Goal: Task Accomplishment & Management: Complete application form

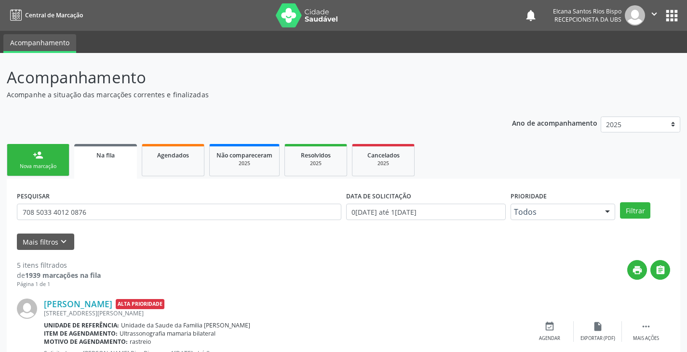
click at [32, 166] on div "Nova marcação" at bounding box center [38, 166] width 48 height 7
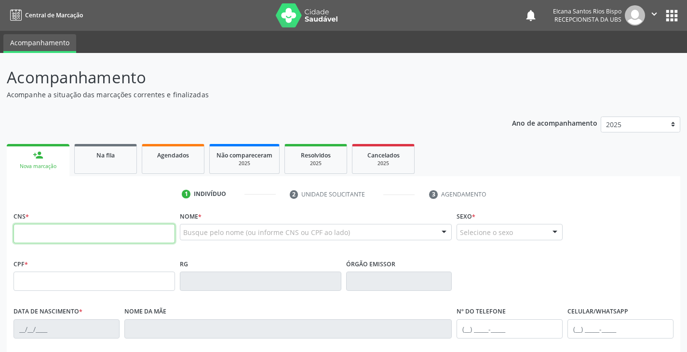
click at [101, 235] on input "text" at bounding box center [93, 233] width 161 height 19
type input "703 2006 5333 4491"
type input "011.922.865-37"
type input "[DATE]"
type input "[PERSON_NAME]"
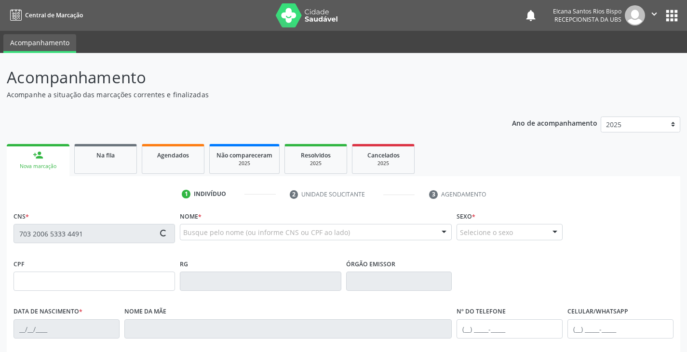
type input "[PHONE_NUMBER]"
type input "3"
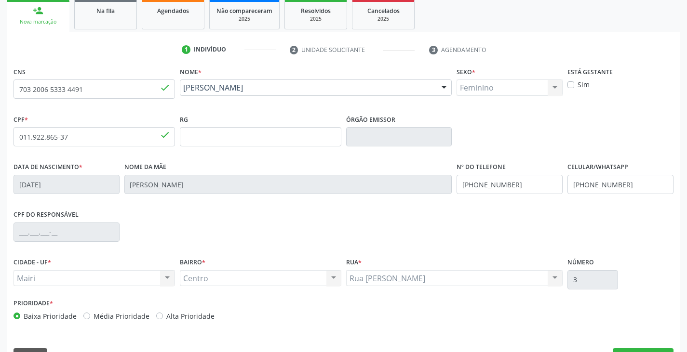
scroll to position [170, 0]
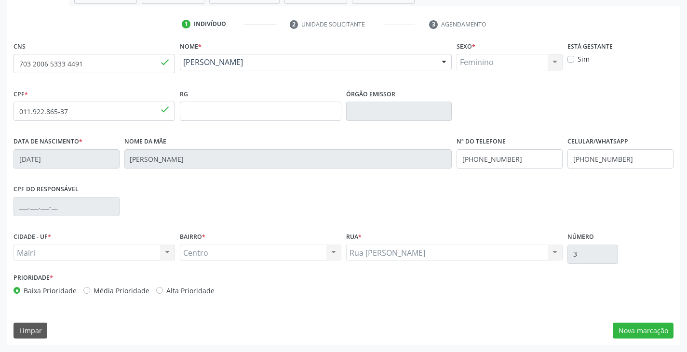
click at [184, 293] on label "Alta Prioridade" at bounding box center [190, 291] width 48 height 10
click at [163, 293] on input "Alta Prioridade" at bounding box center [159, 290] width 7 height 9
radio input "true"
click at [645, 333] on button "Nova marcação" at bounding box center [643, 331] width 61 height 16
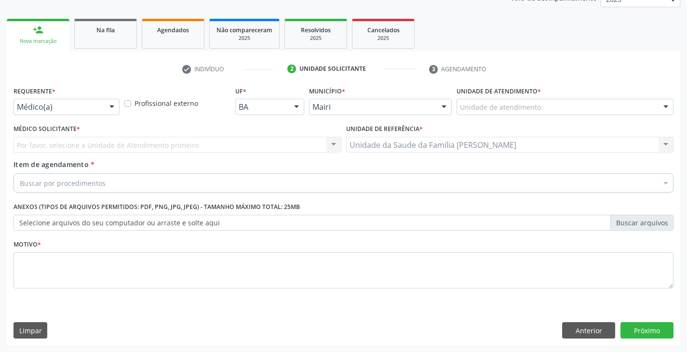
scroll to position [125, 0]
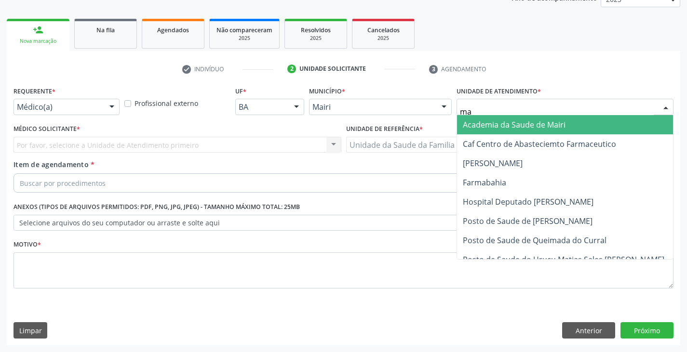
type input "mar"
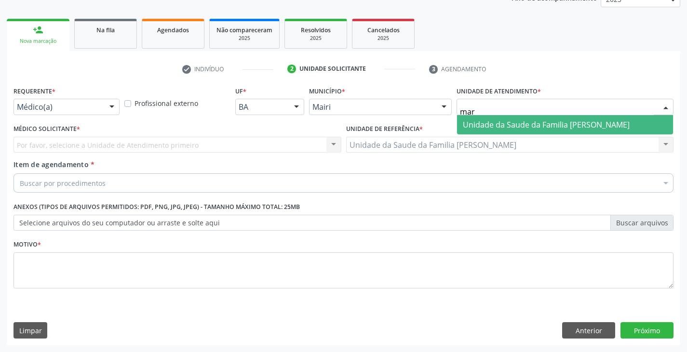
click at [529, 121] on span "Unidade da Saude da Familia [PERSON_NAME]" at bounding box center [546, 125] width 167 height 11
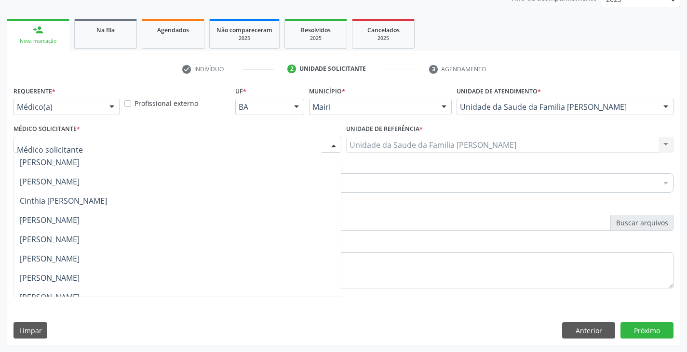
scroll to position [126, 0]
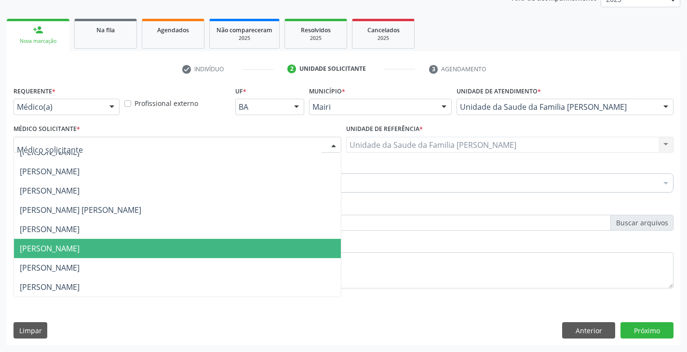
click at [37, 246] on span "[PERSON_NAME]" at bounding box center [50, 248] width 60 height 11
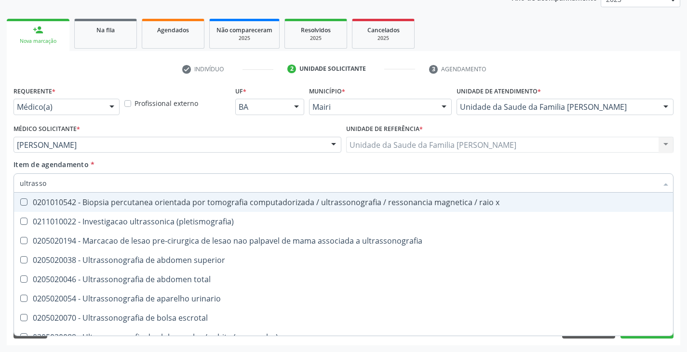
type input "ultrasson"
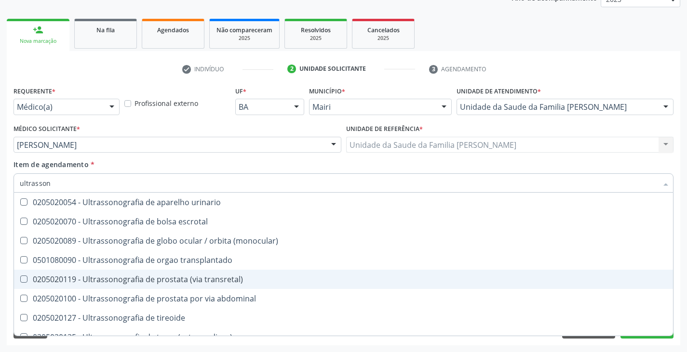
scroll to position [193, 0]
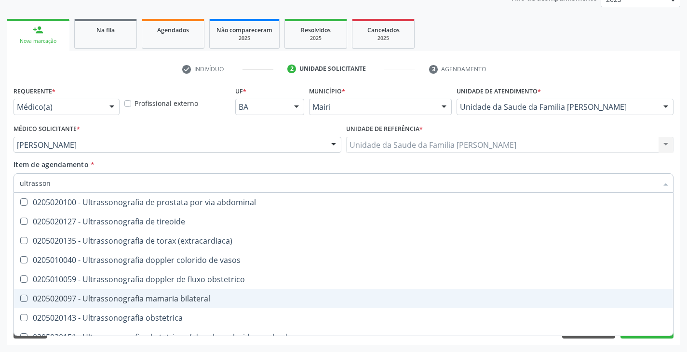
click at [149, 293] on span "0205020097 - Ultrassonografia mamaria bilateral" at bounding box center [343, 298] width 659 height 19
checkbox bilateral "true"
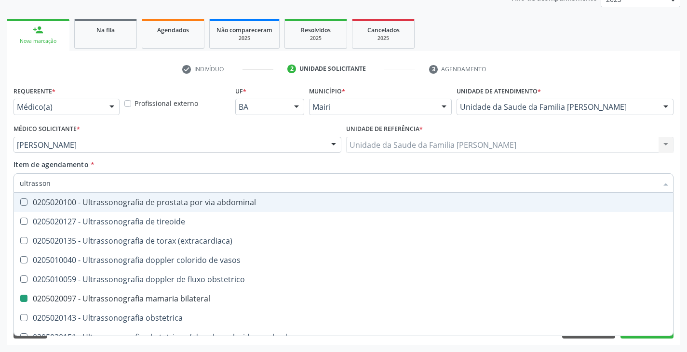
click at [161, 163] on div "Item de agendamento * ultrasson Desfazer seleção 0201010542 - Biopsia percutane…" at bounding box center [343, 175] width 660 height 30
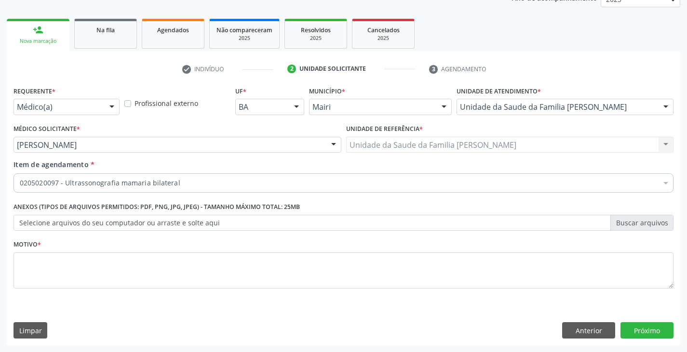
scroll to position [0, 0]
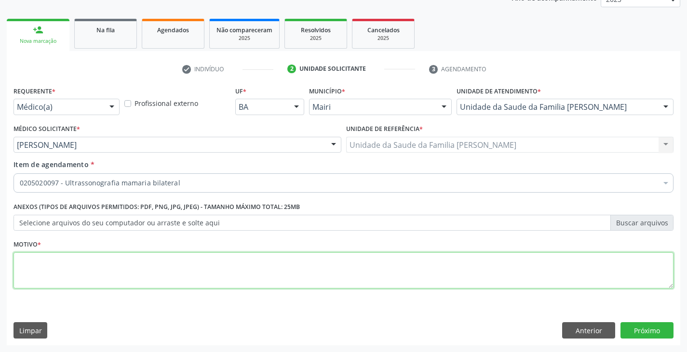
click at [76, 265] on textarea at bounding box center [343, 271] width 660 height 37
click at [188, 262] on textarea "Nódulo mama direita- acompanhamento (REPERTIR RM OUTUBRO)" at bounding box center [343, 271] width 660 height 37
click at [249, 264] on textarea "Nódulo mama direita- acompanhamento (REPERTIR EM OUTUBRO)" at bounding box center [343, 271] width 660 height 37
type textarea "Nódulo mama direita- acompanhamento (REPERTIR EM OUTUBRO)"
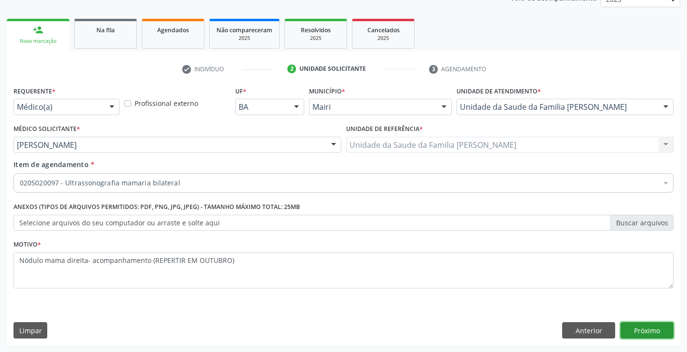
click at [641, 329] on button "Próximo" at bounding box center [646, 330] width 53 height 16
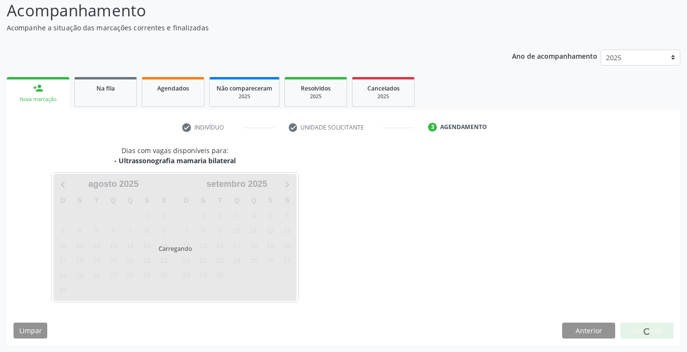
scroll to position [95, 0]
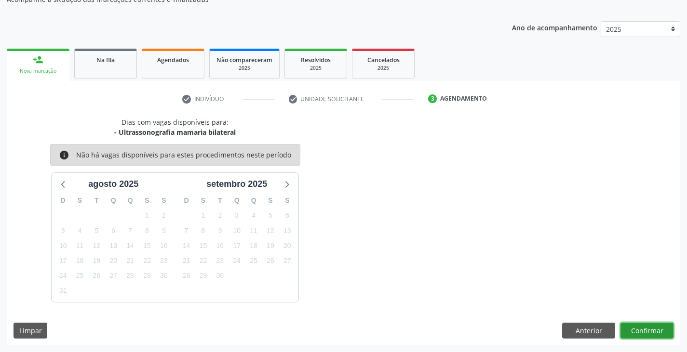
click at [644, 334] on button "Confirmar" at bounding box center [646, 331] width 53 height 16
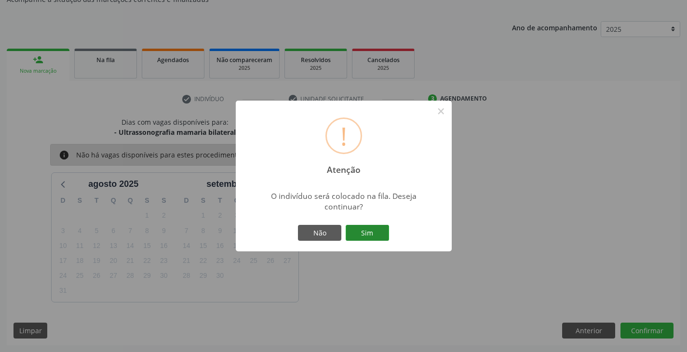
click at [381, 231] on button "Sim" at bounding box center [367, 233] width 43 height 16
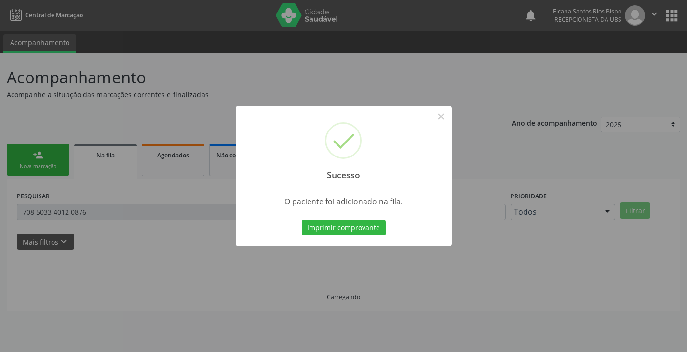
scroll to position [0, 0]
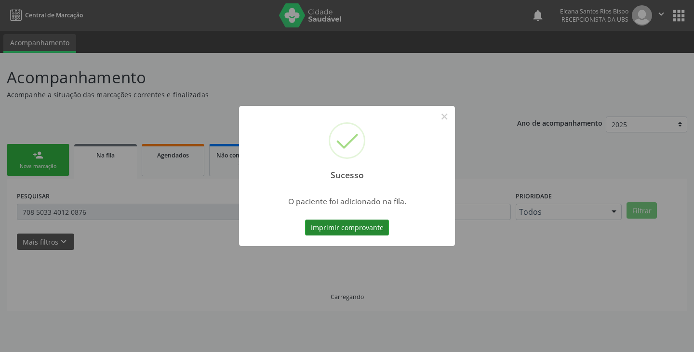
click at [383, 230] on button "Imprimir comprovante" at bounding box center [347, 228] width 84 height 16
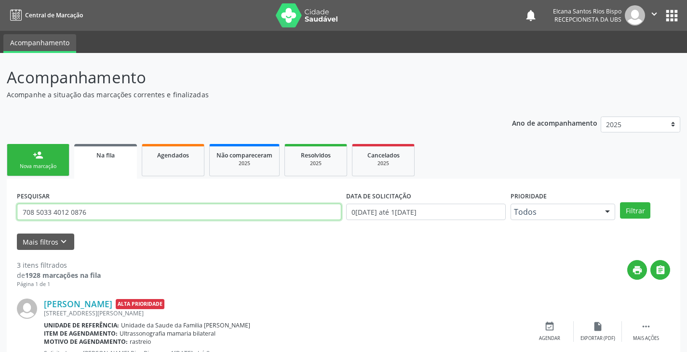
drag, startPoint x: 91, startPoint y: 218, endPoint x: 0, endPoint y: 235, distance: 92.7
click at [0, 235] on div "Acompanhamento Acompanhe a situação das marcações correntes e finalizadas Relat…" at bounding box center [343, 308] width 687 height 511
paste input "3 2006 5333 4491"
type input "703 2006 5333 4491"
click at [620, 202] on button "Filtrar" at bounding box center [635, 210] width 30 height 16
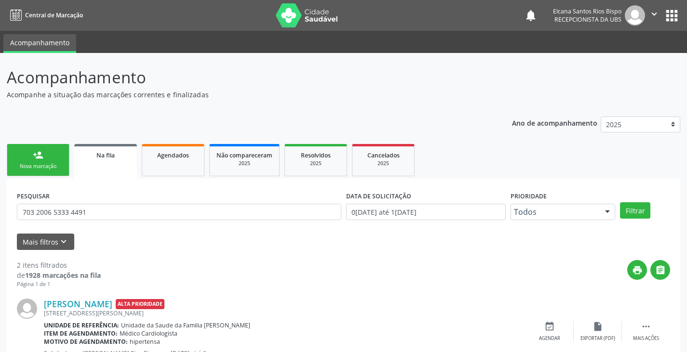
scroll to position [125, 0]
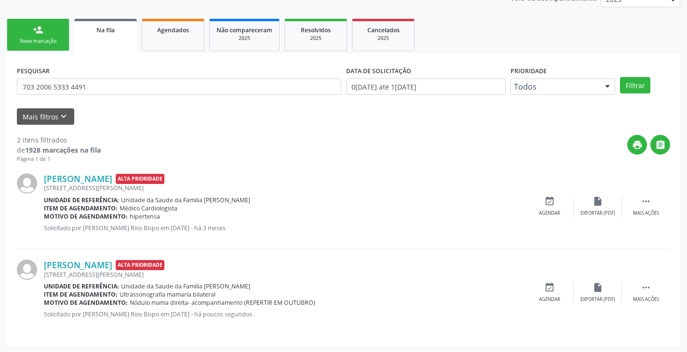
click at [51, 30] on link "person_add Nova marcação" at bounding box center [38, 35] width 63 height 32
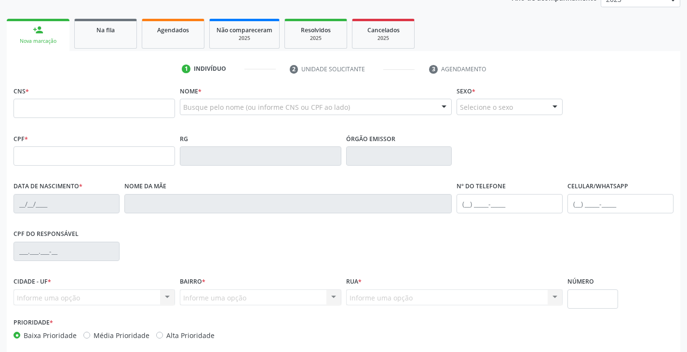
click at [80, 119] on fieldset "CNS *" at bounding box center [93, 104] width 161 height 41
click at [81, 109] on input "text" at bounding box center [93, 108] width 161 height 19
type input "704 6086 5086 3029"
type input "839.771.395-68"
type input "[DATE]"
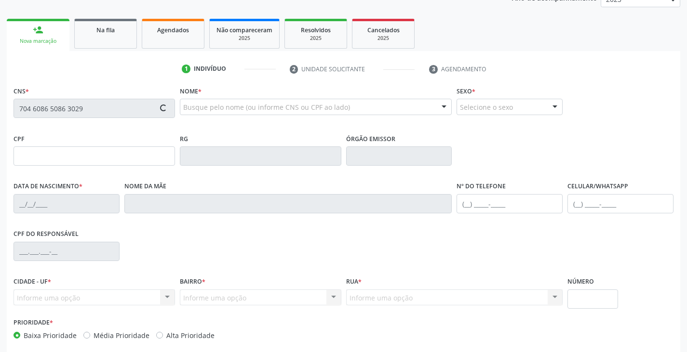
type input "[PERSON_NAME]"
type input "[PHONE_NUMBER]"
type input "S/N"
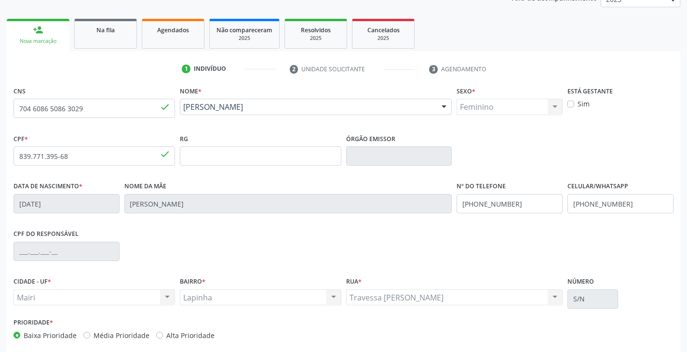
scroll to position [170, 0]
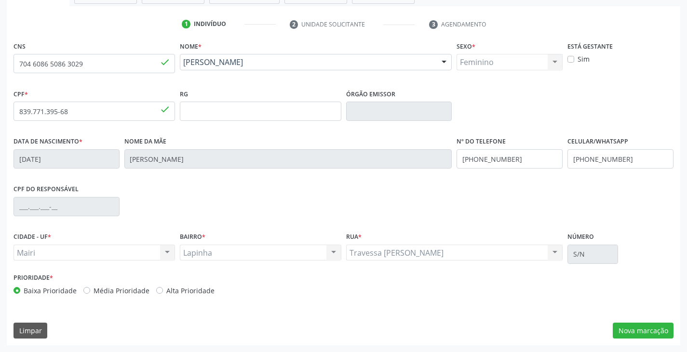
click at [183, 288] on label "Alta Prioridade" at bounding box center [190, 291] width 48 height 10
click at [163, 288] on input "Alta Prioridade" at bounding box center [159, 290] width 7 height 9
radio input "true"
click at [637, 331] on button "Nova marcação" at bounding box center [643, 331] width 61 height 16
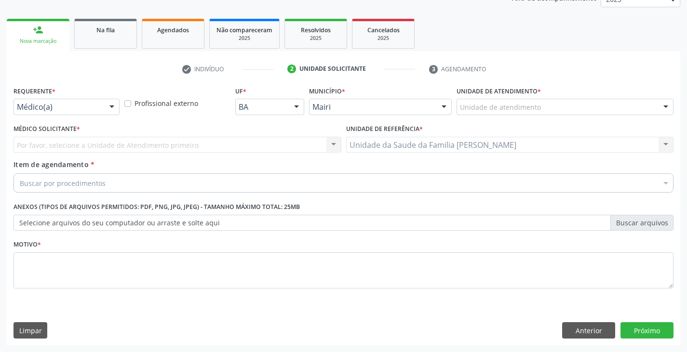
scroll to position [125, 0]
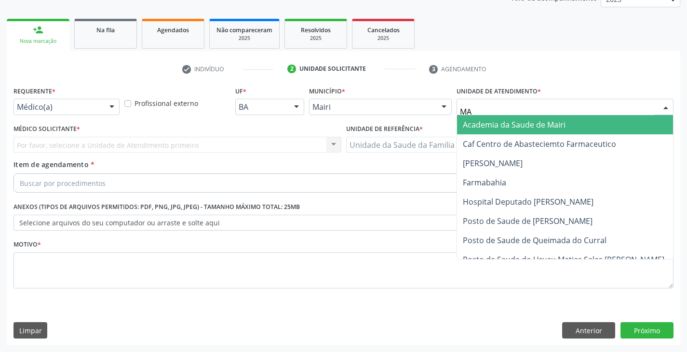
type input "MAR"
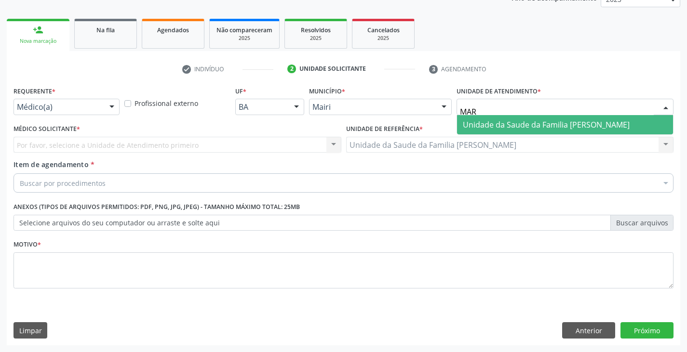
click at [490, 128] on span "Unidade da Saude da Familia [PERSON_NAME]" at bounding box center [546, 125] width 167 height 11
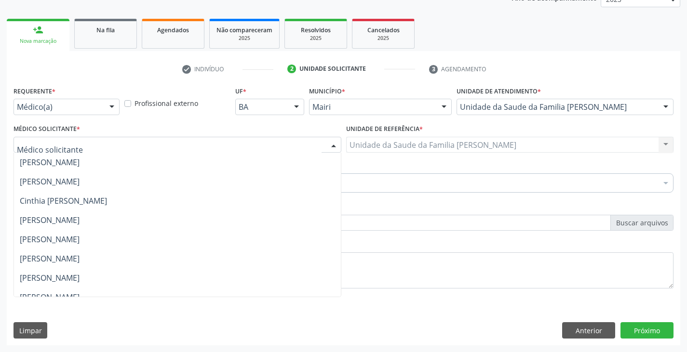
scroll to position [126, 0]
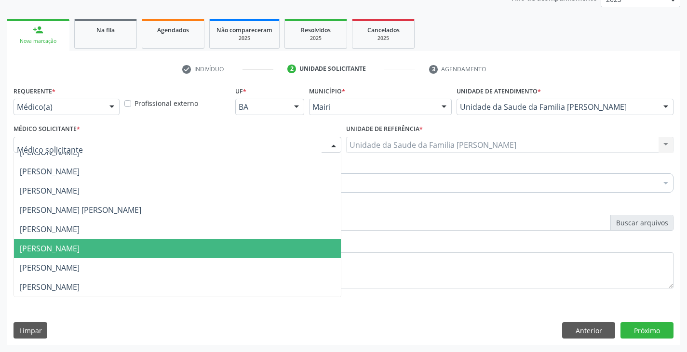
click at [48, 251] on span "[PERSON_NAME]" at bounding box center [50, 248] width 60 height 11
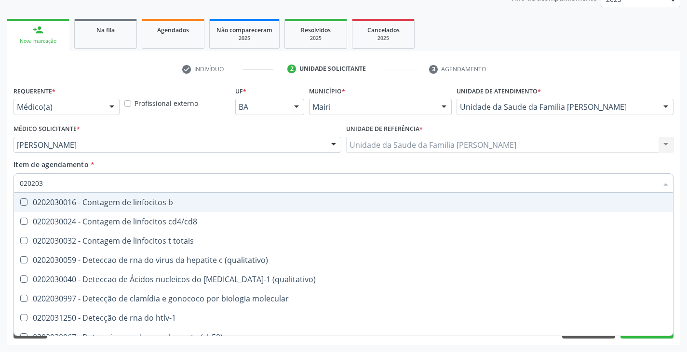
type input "0202038"
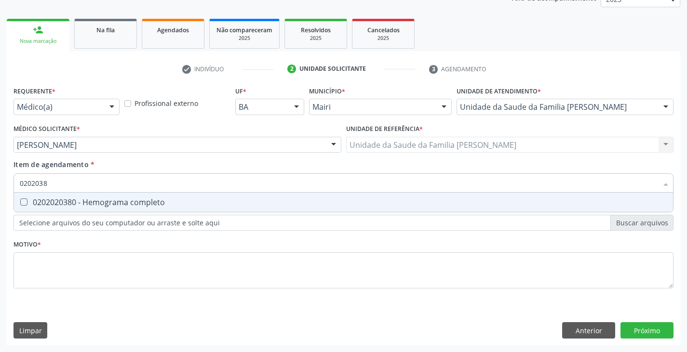
click at [66, 202] on div "0202020380 - Hemograma completo" at bounding box center [343, 203] width 647 height 8
checkbox completo "true"
type input "020203"
checkbox completo "false"
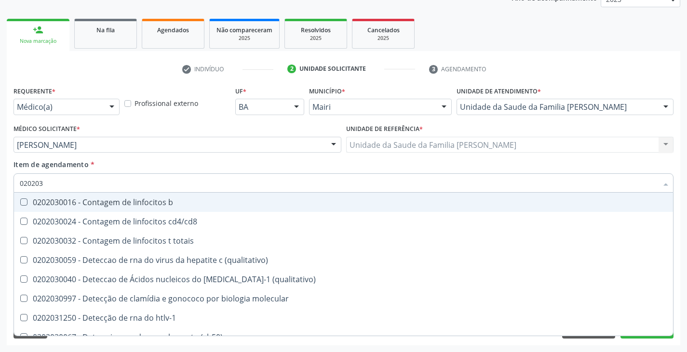
type input "02020"
checkbox completo "false"
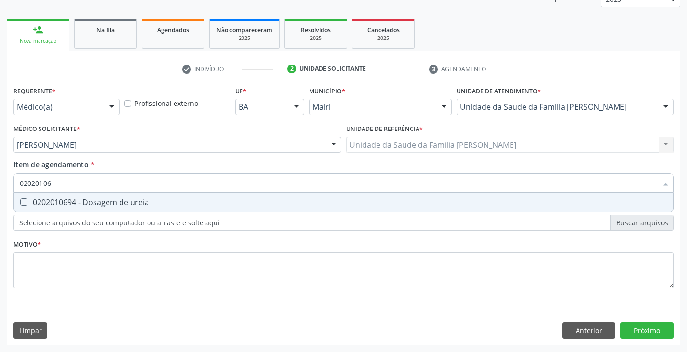
type input "020201069"
click at [66, 202] on div "0202010694 - Dosagem de ureia" at bounding box center [343, 203] width 647 height 8
checkbox ureia "true"
type input "02020106"
checkbox ureia "false"
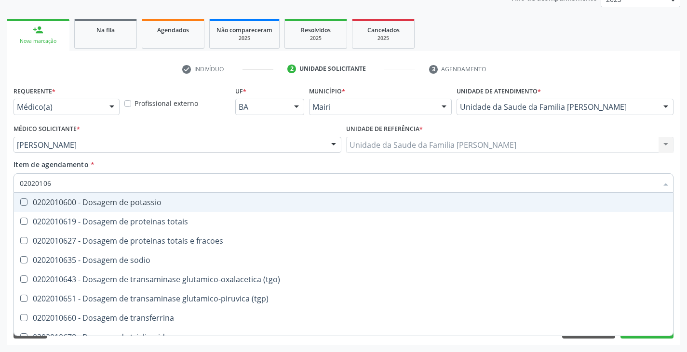
type input "0202010"
checkbox ureia "false"
type input "020201031"
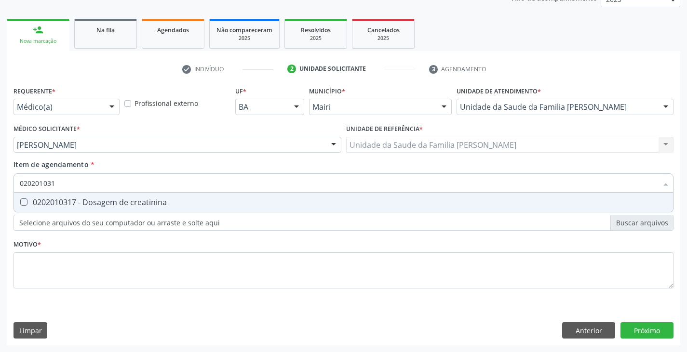
click at [66, 202] on div "0202010317 - Dosagem de creatinina" at bounding box center [343, 203] width 647 height 8
checkbox creatinina "true"
type input "02020103"
checkbox creatinina "false"
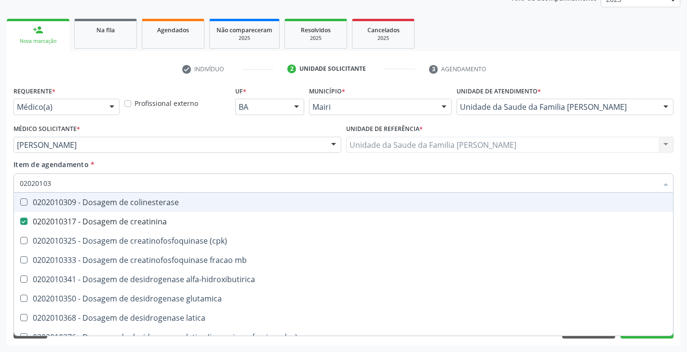
type input "0202010"
checkbox creatinina "false"
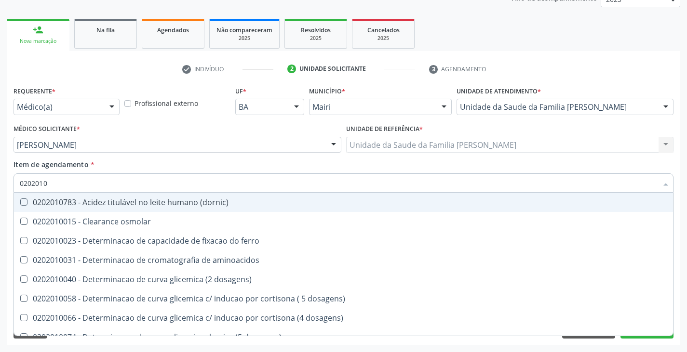
type input "02020106"
checkbox ivy "true"
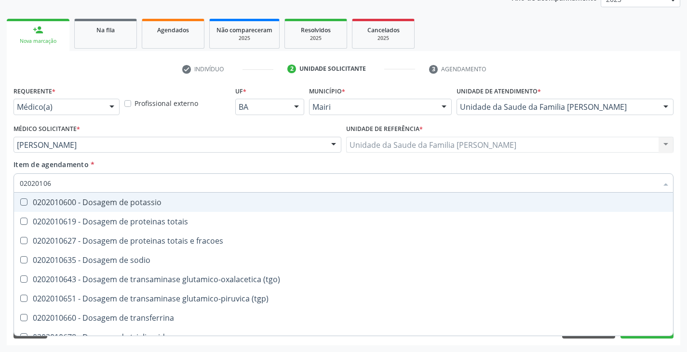
type input "020201064"
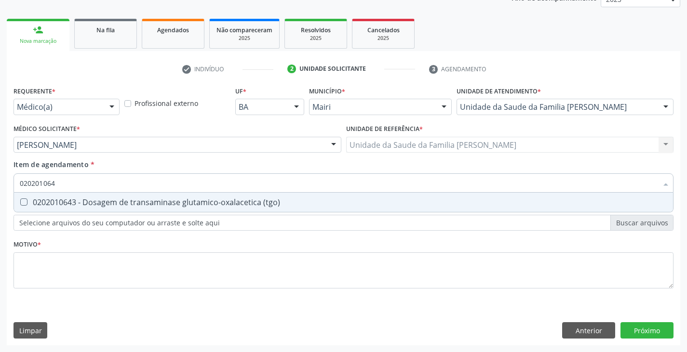
click at [66, 202] on div "0202010643 - Dosagem de transaminase glutamico-oxalacetica (tgo)" at bounding box center [343, 203] width 647 height 8
checkbox \(tgo\) "true"
type input "02020106"
checkbox \(tgo\) "false"
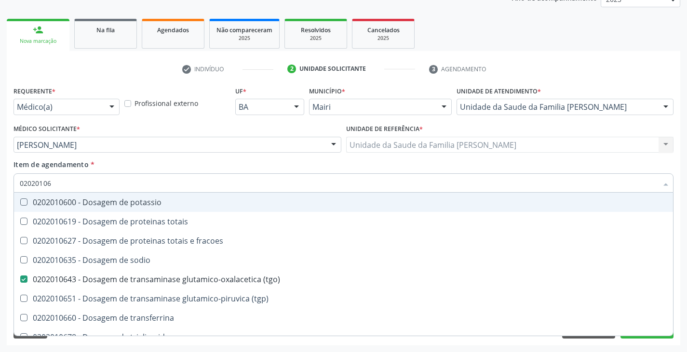
type input "020201065"
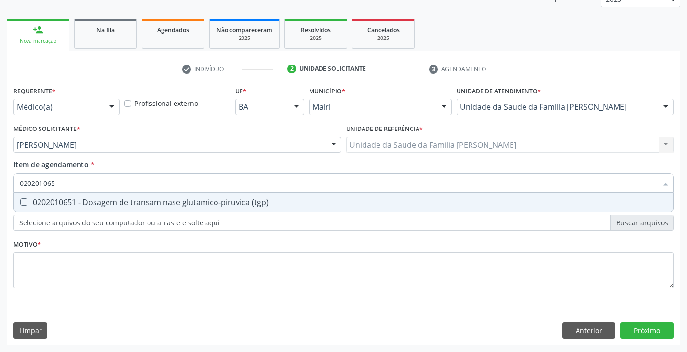
click at [66, 202] on div "0202010651 - Dosagem de transaminase glutamico-piruvica (tgp)" at bounding box center [343, 203] width 647 height 8
checkbox \(tgp\) "true"
type input "02020106"
checkbox \(tgp\) "false"
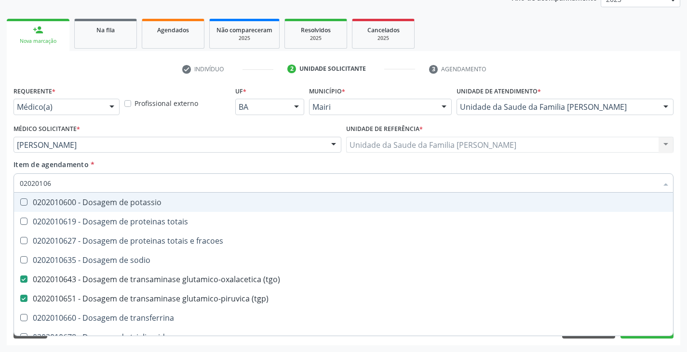
type input "0202010"
checkbox \(tgo\) "false"
checkbox \(tgp\) "false"
checkbox ureia "false"
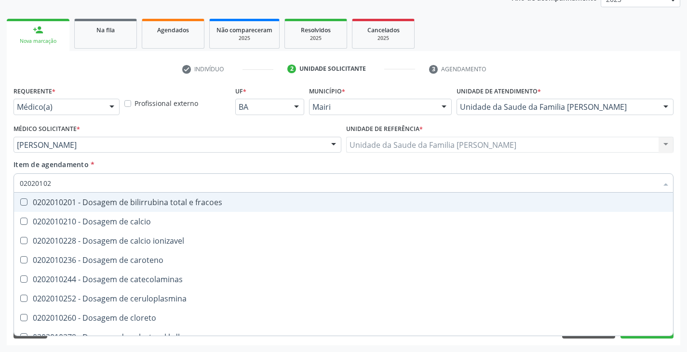
type input "020201029"
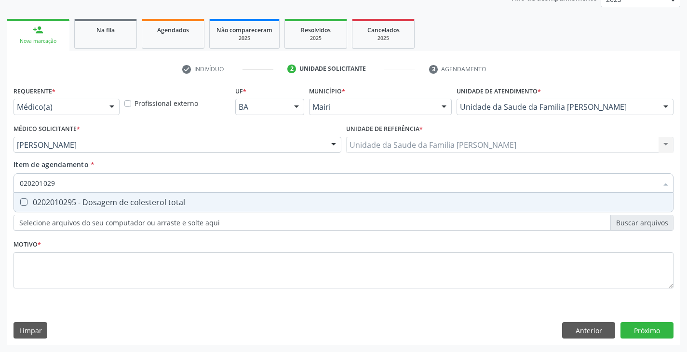
click at [66, 203] on div "0202010295 - Dosagem de colesterol total" at bounding box center [343, 203] width 647 height 8
checkbox total "true"
type input "02020102"
checkbox total "false"
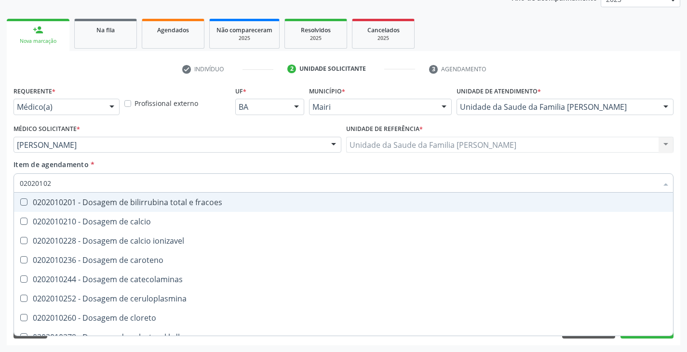
type input "020201028"
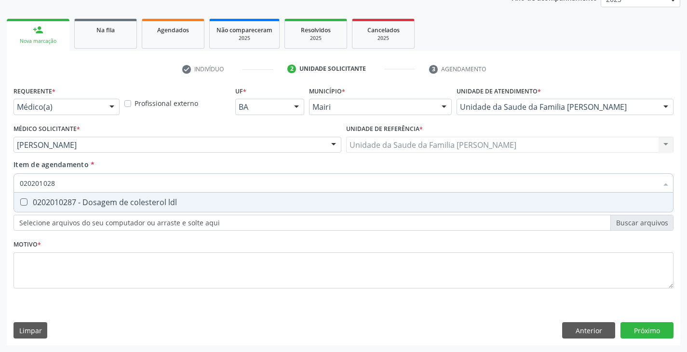
click at [66, 203] on div "0202010287 - Dosagem de colesterol ldl" at bounding box center [343, 203] width 647 height 8
checkbox ldl "true"
type input "02020102"
checkbox ldl "false"
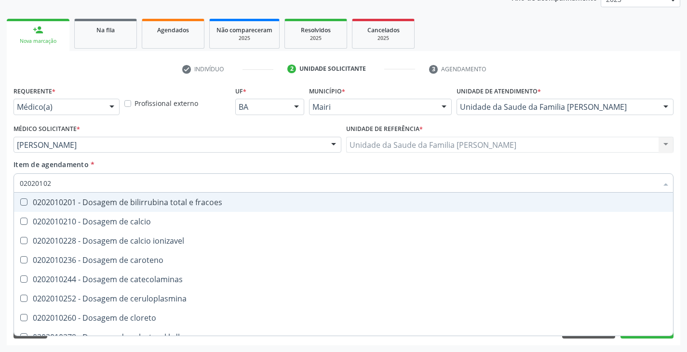
type input "020201027"
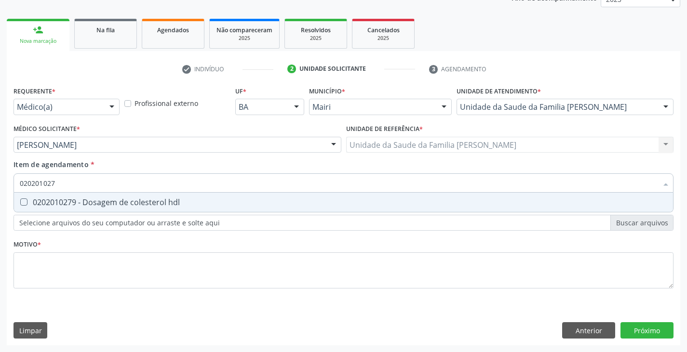
click at [66, 203] on div "0202010279 - Dosagem de colesterol hdl" at bounding box center [343, 203] width 647 height 8
checkbox hdl "true"
type input "02020102"
checkbox hdl "false"
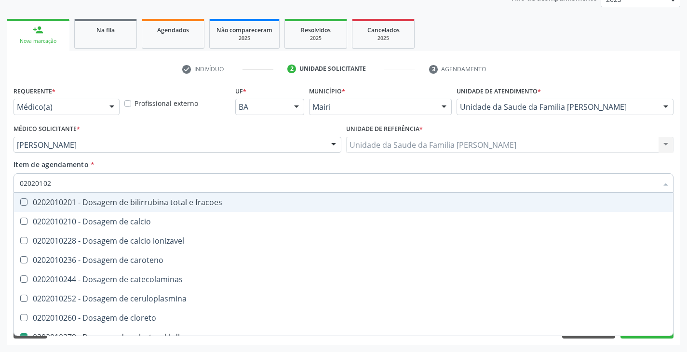
type input "0202010"
checkbox hdl "false"
checkbox ldl "false"
checkbox total "false"
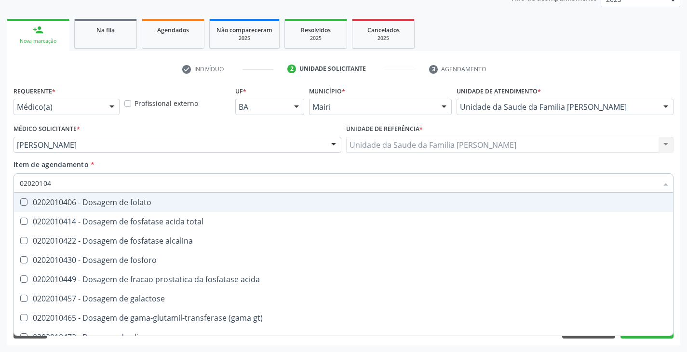
type input "020201047"
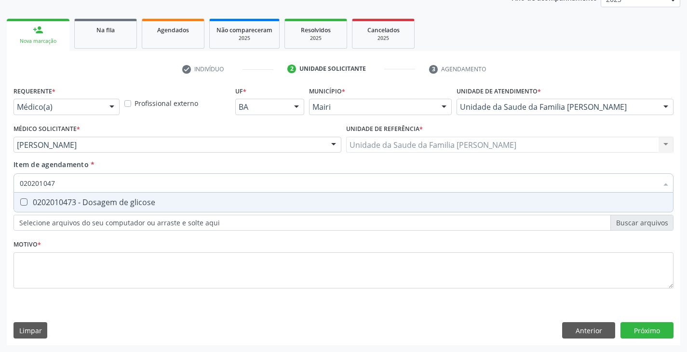
click at [66, 203] on div "0202010473 - Dosagem de glicose" at bounding box center [343, 203] width 647 height 8
checkbox glicose "true"
type input "02020104"
checkbox glicose "false"
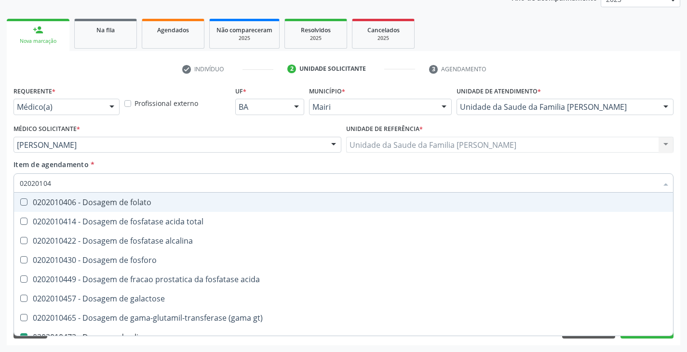
type input "0202010"
checkbox glicose "false"
type input "020201050"
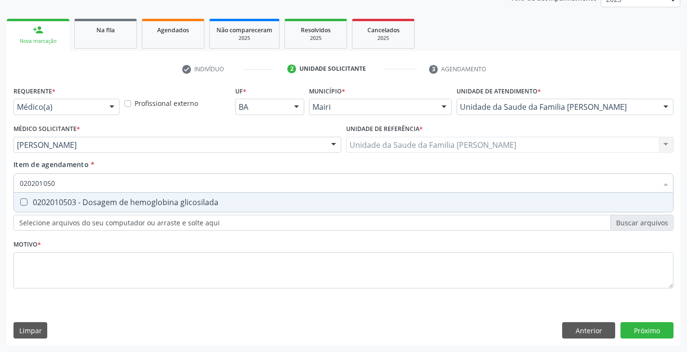
click at [66, 203] on div "0202010503 - Dosagem de hemoglobina glicosilada" at bounding box center [343, 203] width 647 height 8
checkbox glicosilada "true"
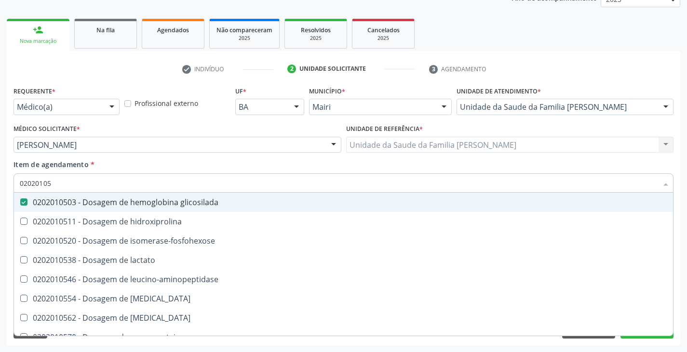
type input "0202010"
checkbox glicosilada "false"
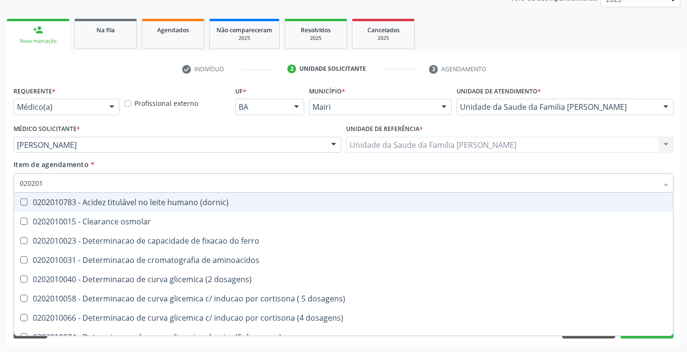
type input "02020"
checkbox hdl "false"
checkbox ldl "false"
checkbox total "false"
checkbox creatinina "false"
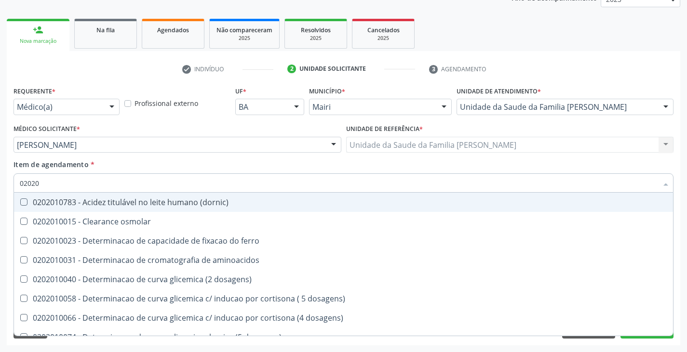
checkbox glicose "false"
checkbox glicosilada "false"
checkbox \(tgo\) "false"
checkbox \(tgp\) "false"
checkbox ureia "false"
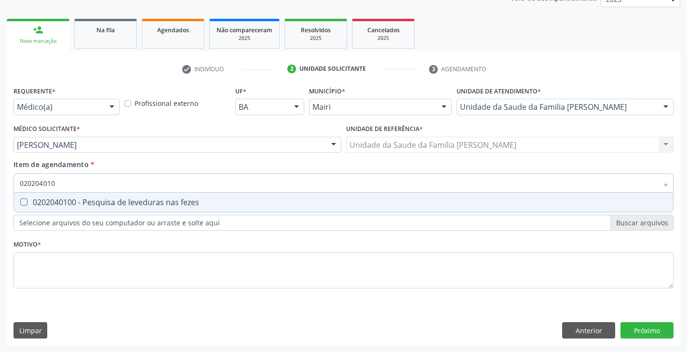
type input "0202040100"
click at [66, 203] on div "0202040100 - Pesquisa de leveduras nas fezes" at bounding box center [343, 203] width 647 height 8
checkbox fezes "true"
type input "02020401"
checkbox fezes "false"
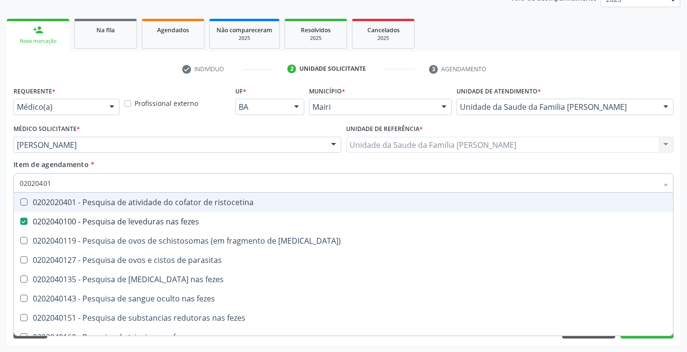
type input "0202040"
checkbox fezes "false"
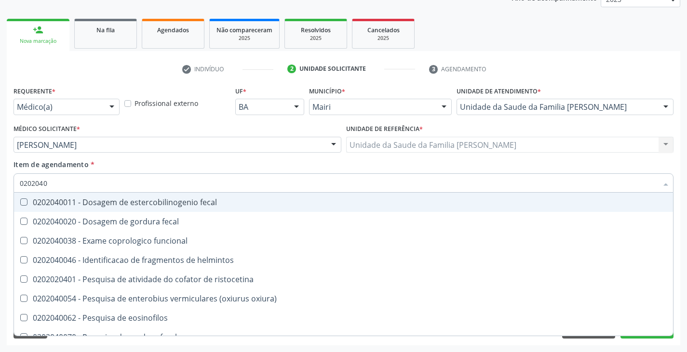
type input "020204"
checkbox fezes "false"
checkbox fezes "true"
type input "02020"
checkbox fezes "false"
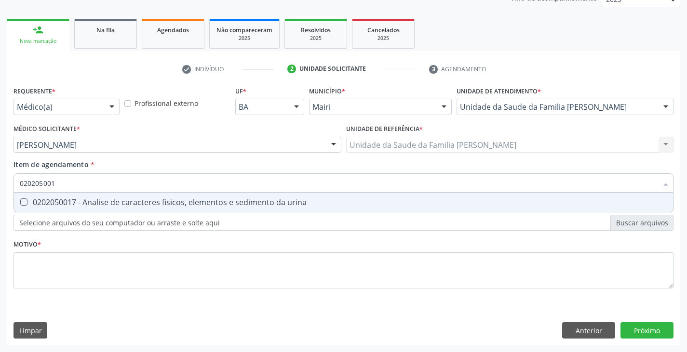
type input "0202050017"
click at [66, 203] on div "0202050017 - Analise de caracteres fisicos, elementos e sedimento da urina" at bounding box center [343, 203] width 647 height 8
checkbox urina "true"
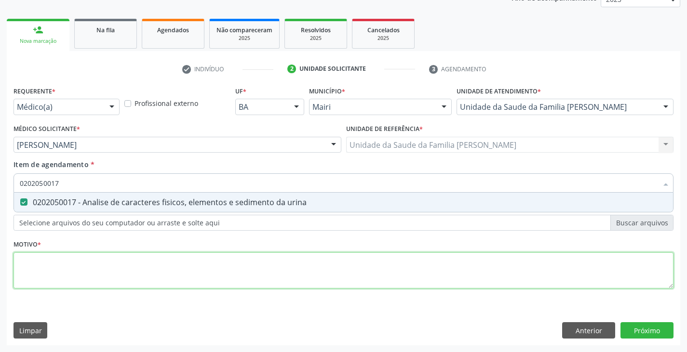
click at [99, 261] on div "Requerente * Médico(a) Médico(a) Enfermeiro(a) Paciente Nenhum resultado encont…" at bounding box center [343, 193] width 660 height 218
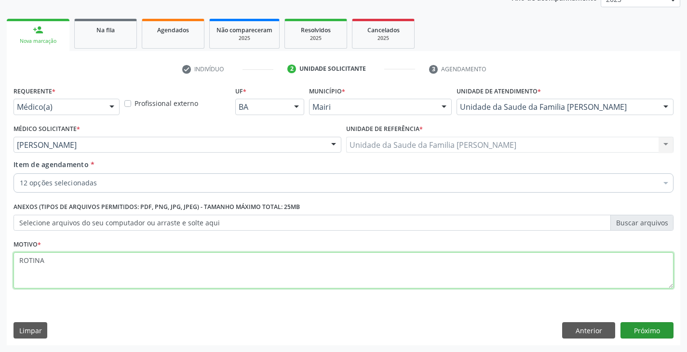
type textarea "ROTINA"
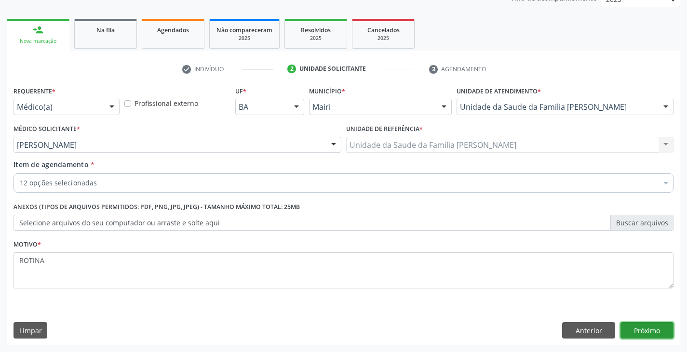
click at [640, 337] on button "Próximo" at bounding box center [646, 330] width 53 height 16
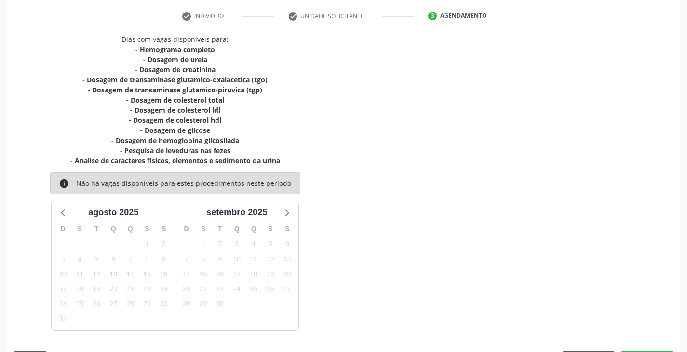
scroll to position [207, 0]
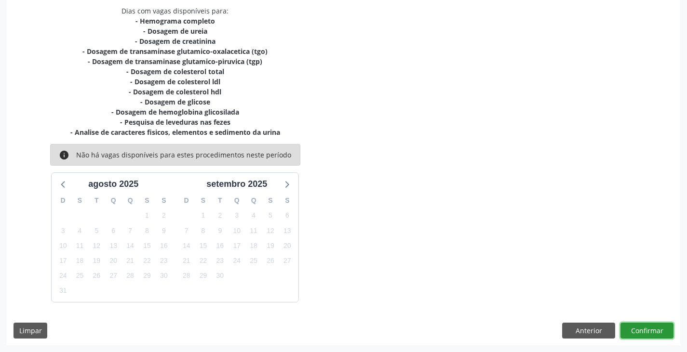
click at [640, 337] on button "Confirmar" at bounding box center [646, 331] width 53 height 16
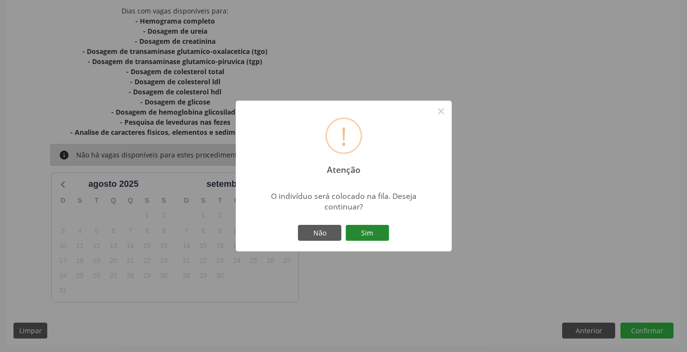
click at [361, 228] on button "Sim" at bounding box center [367, 233] width 43 height 16
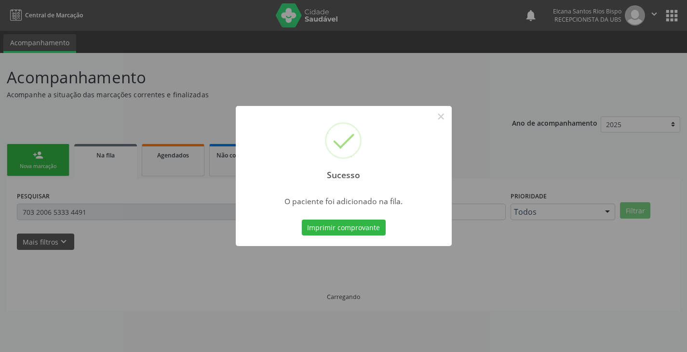
scroll to position [0, 0]
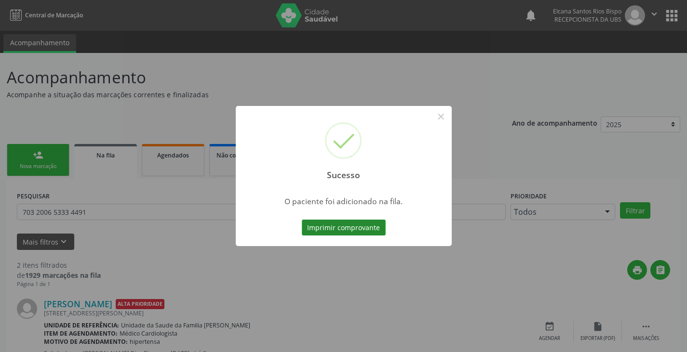
click at [357, 224] on button "Imprimir comprovante" at bounding box center [344, 228] width 84 height 16
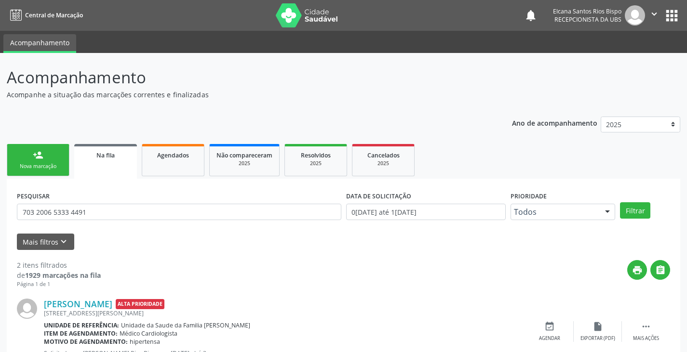
click at [13, 167] on link "person_add Nova marcação" at bounding box center [38, 160] width 63 height 32
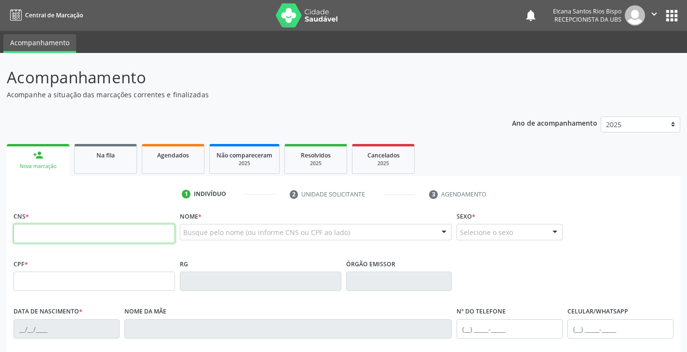
click at [80, 239] on input "text" at bounding box center [93, 233] width 161 height 19
paste input "704 6086 5086 3029"
type input "704 6086 5086 3029"
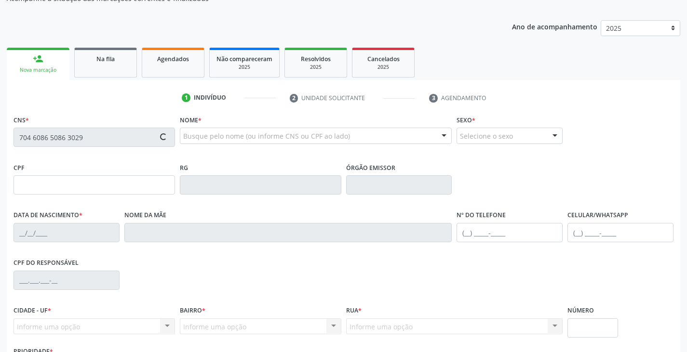
scroll to position [170, 0]
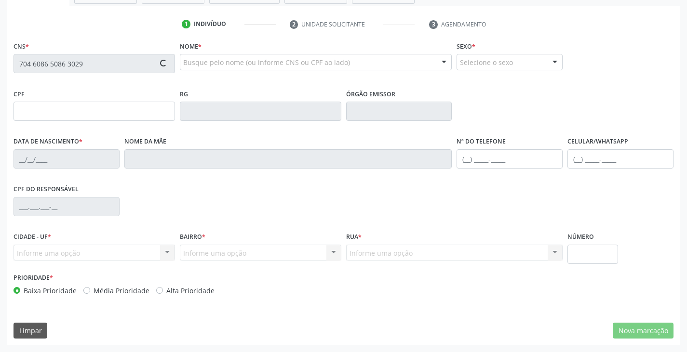
type input "839.771.395-68"
type input "[DATE]"
type input "[PERSON_NAME]"
type input "[PHONE_NUMBER]"
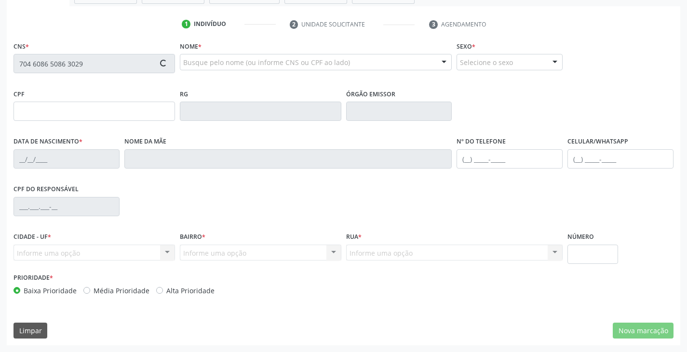
type input "S/N"
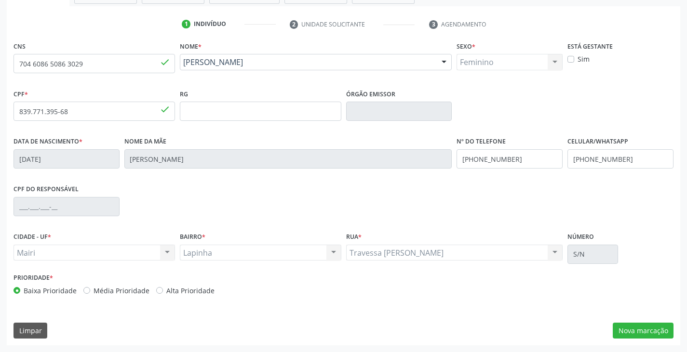
click at [188, 292] on label "Alta Prioridade" at bounding box center [190, 291] width 48 height 10
click at [163, 292] on input "Alta Prioridade" at bounding box center [159, 290] width 7 height 9
radio input "true"
click at [623, 325] on button "Nova marcação" at bounding box center [643, 331] width 61 height 16
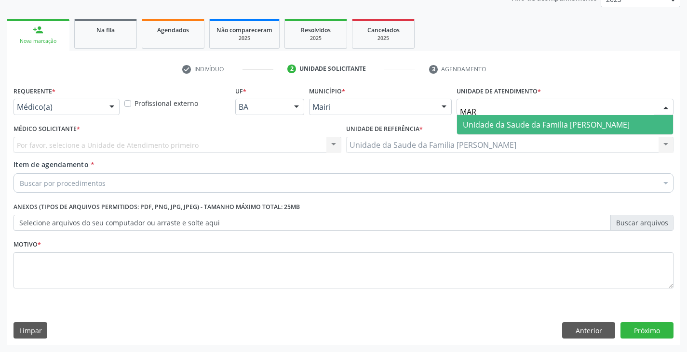
click at [493, 126] on span "Unidade da Saude da Familia [PERSON_NAME]" at bounding box center [546, 125] width 167 height 11
type input "MAR"
click at [493, 126] on span "Unidade da Saude da Familia [PERSON_NAME]" at bounding box center [546, 125] width 167 height 11
type input "[PERSON_NAME]"
click at [501, 124] on span "Unidade da Saude da Familia [PERSON_NAME]" at bounding box center [546, 125] width 167 height 11
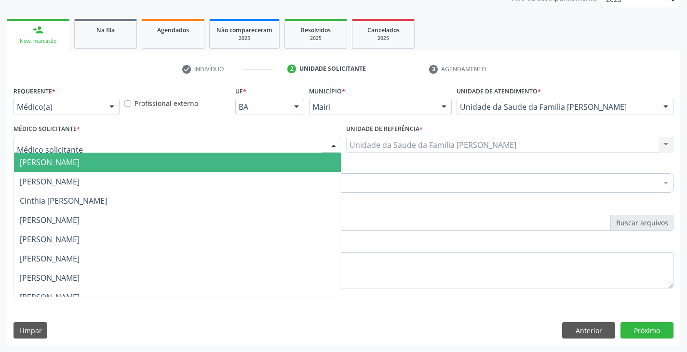
click at [25, 150] on div at bounding box center [177, 145] width 328 height 16
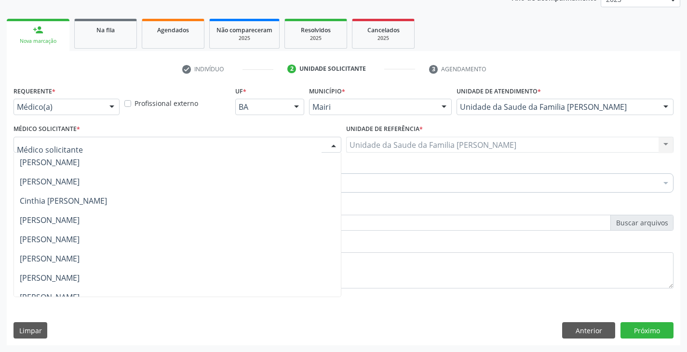
scroll to position [126, 0]
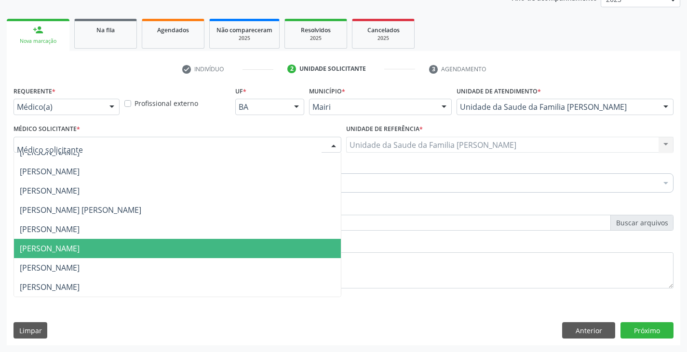
click at [60, 250] on span "[PERSON_NAME]" at bounding box center [50, 248] width 60 height 11
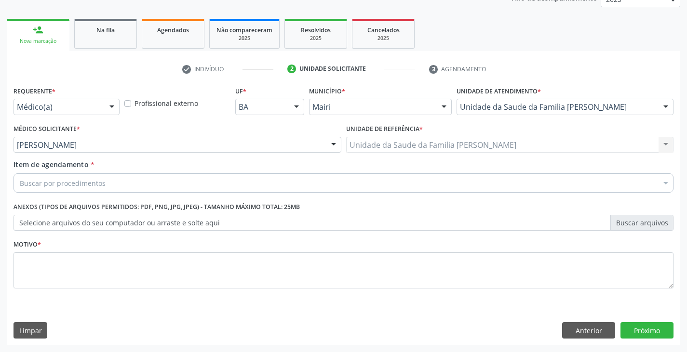
click at [47, 222] on label "Selecione arquivos do seu computador ou arraste e solte aqui" at bounding box center [343, 223] width 660 height 16
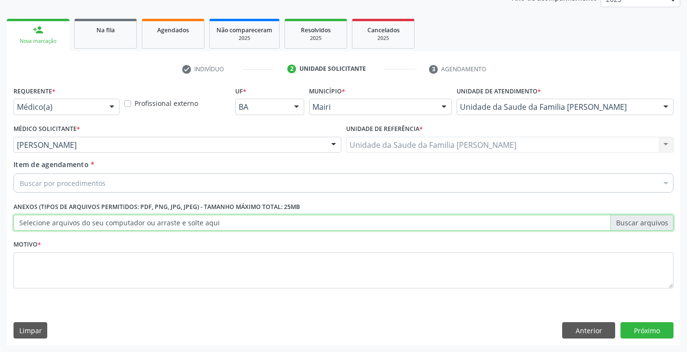
click at [47, 222] on input "Selecione arquivos do seu computador ou arraste e solte aqui" at bounding box center [343, 223] width 660 height 16
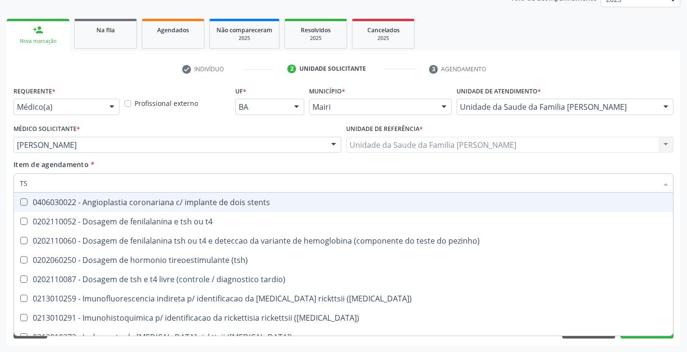
type input "TSH"
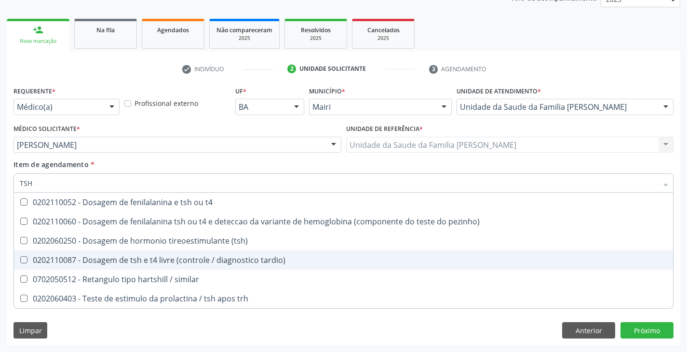
click at [100, 261] on div "0202110087 - Dosagem de tsh e t4 livre (controle / diagnostico tardio)" at bounding box center [343, 260] width 647 height 8
checkbox tardio\) "true"
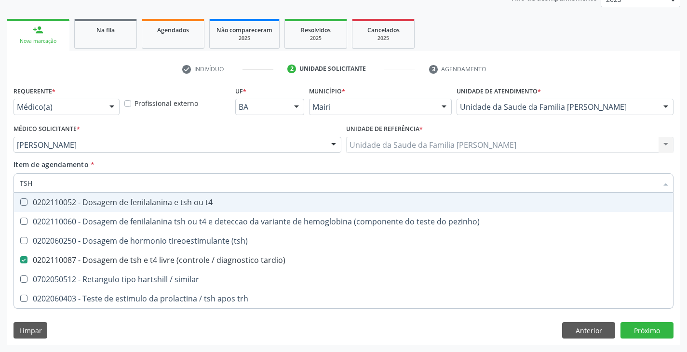
click at [98, 186] on input "TSH" at bounding box center [339, 183] width 638 height 19
type input "TS"
checkbox tardio\) "false"
checkbox similar "true"
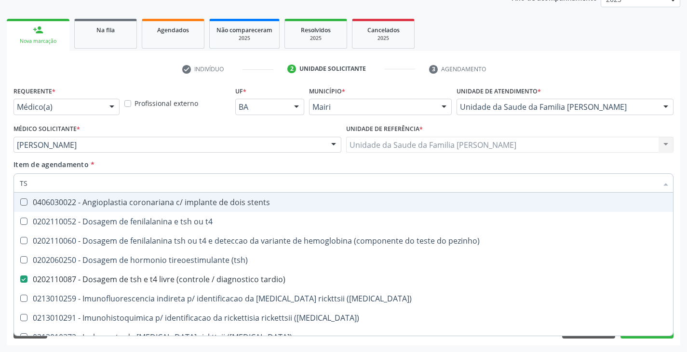
type input "T"
checkbox tardio\) "false"
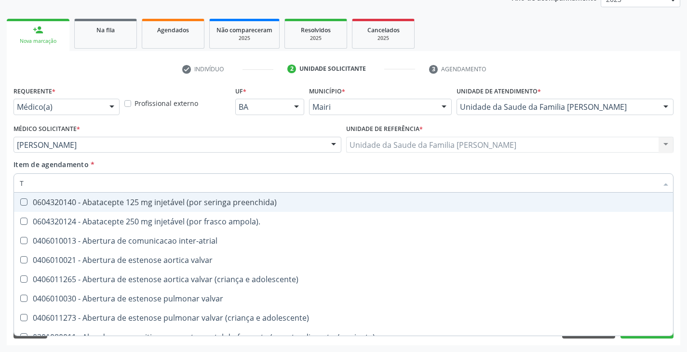
type input "[MEDICAL_DATA]"
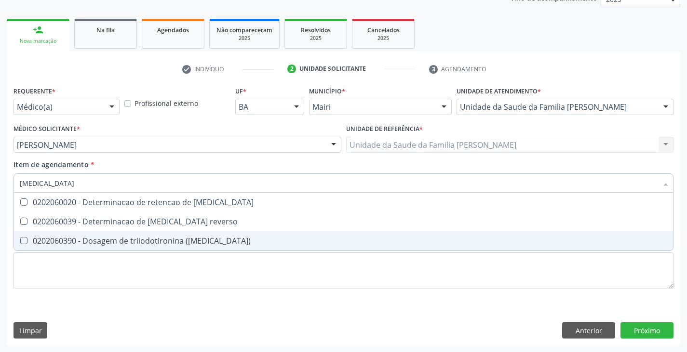
click at [105, 237] on div "0202060390 - Dosagem de triiodotironina ([MEDICAL_DATA])" at bounding box center [343, 241] width 647 height 8
checkbox \(t3\) "true"
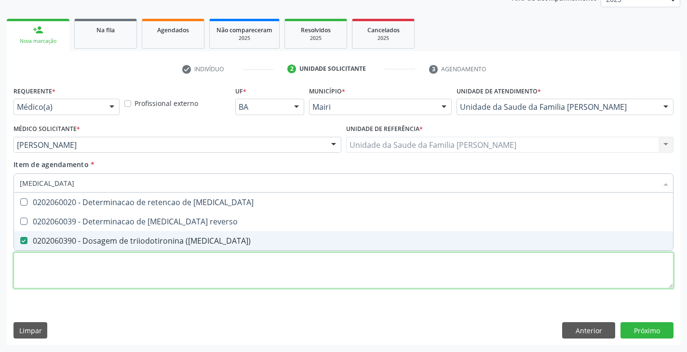
click at [100, 277] on div "Requerente * Médico(a) Médico(a) Enfermeiro(a) Paciente Nenhum resultado encont…" at bounding box center [343, 193] width 660 height 218
click at [100, 245] on div "0202060390 - Dosagem de triiodotironina ([MEDICAL_DATA])" at bounding box center [343, 241] width 647 height 8
checkbox reverso "true"
checkbox \(t3\) "false"
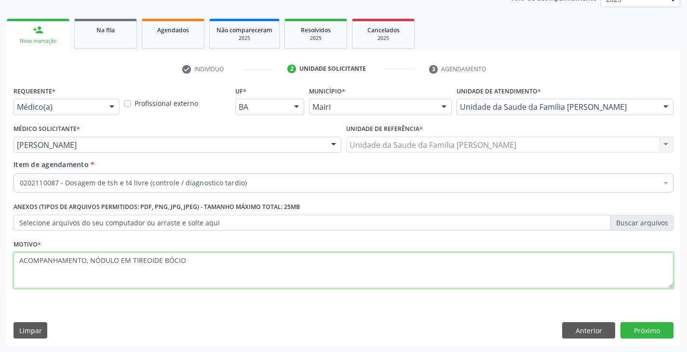
type textarea "ACOMPANHAMENTO, NÓDULO EM TIREOIDE BÓCIO"
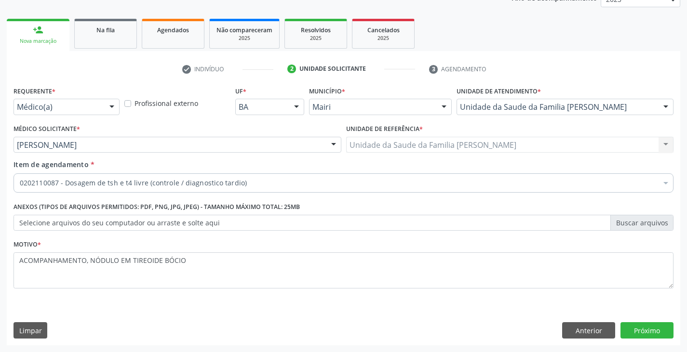
click at [674, 330] on div "Requerente * Médico(a) Médico(a) Enfermeiro(a) Paciente Nenhum resultado encont…" at bounding box center [343, 215] width 673 height 262
click at [661, 329] on button "Próximo" at bounding box center [646, 330] width 53 height 16
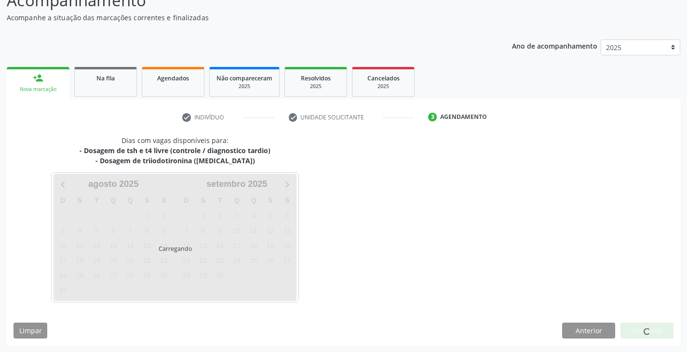
scroll to position [106, 0]
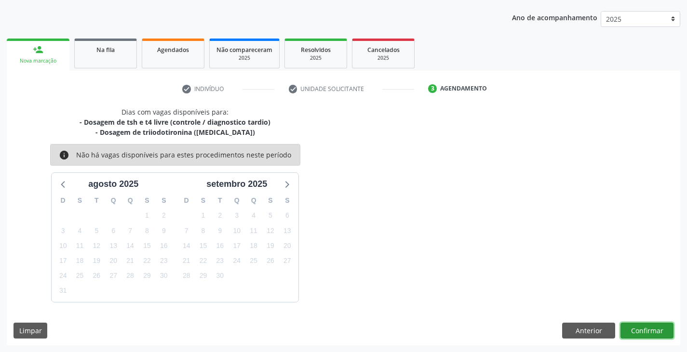
click at [661, 329] on button "Confirmar" at bounding box center [646, 331] width 53 height 16
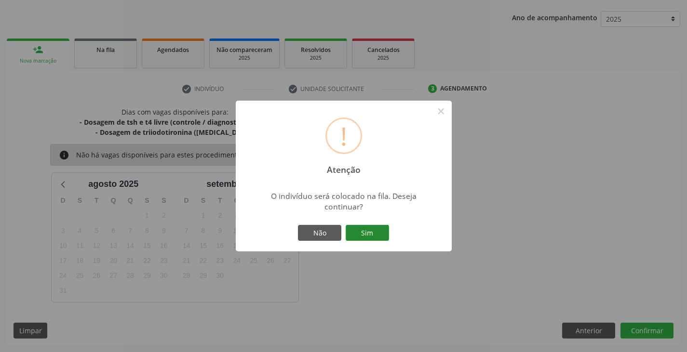
click at [384, 234] on button "Sim" at bounding box center [367, 233] width 43 height 16
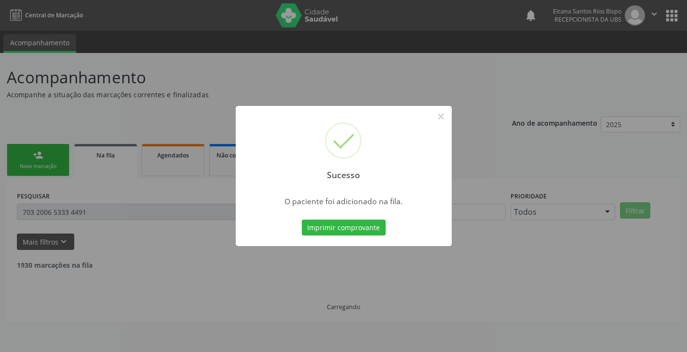
scroll to position [0, 0]
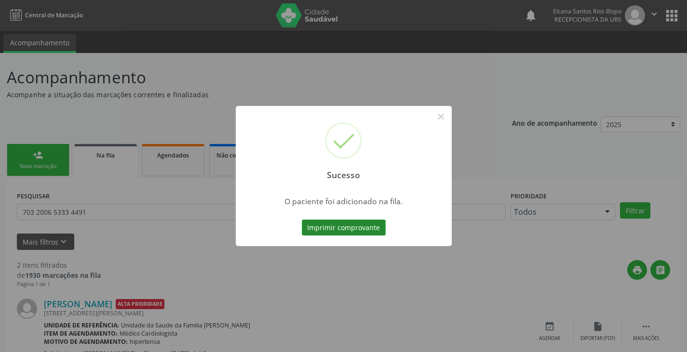
click at [380, 231] on button "Imprimir comprovante" at bounding box center [344, 228] width 84 height 16
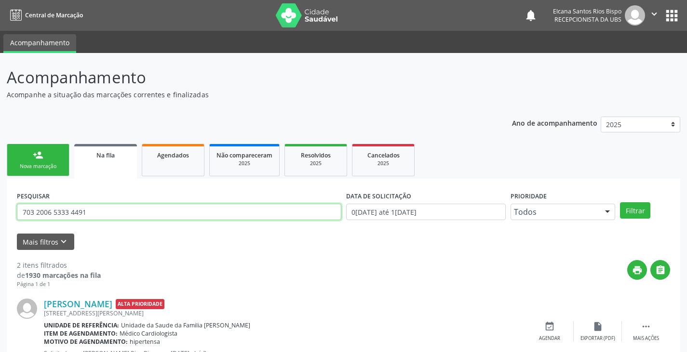
drag, startPoint x: 92, startPoint y: 222, endPoint x: 0, endPoint y: 243, distance: 94.5
click at [0, 243] on div "Acompanhamento Acompanhe a situação das marcações correntes e finalizadas Relat…" at bounding box center [343, 265] width 687 height 425
paste input "4 6086 5086 3029"
type input "704 6086 5086 3029"
click at [620, 202] on button "Filtrar" at bounding box center [635, 210] width 30 height 16
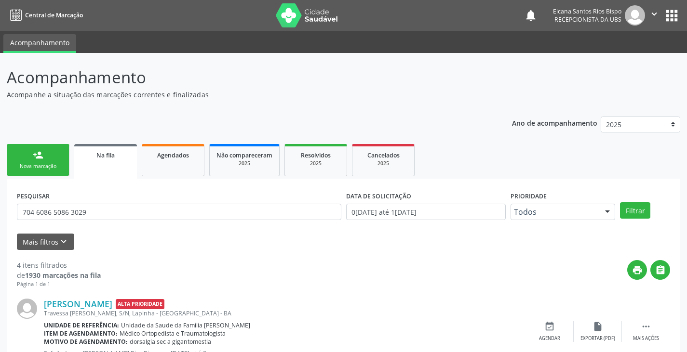
scroll to position [298, 0]
